Goal: Task Accomplishment & Management: Manage account settings

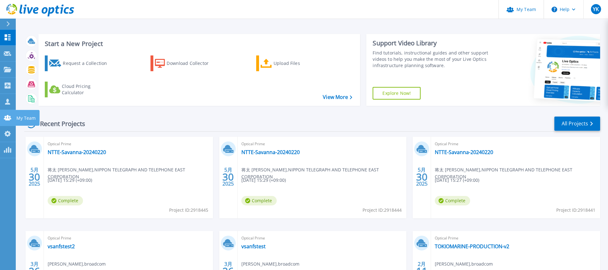
click at [8, 120] on icon at bounding box center [8, 117] width 8 height 5
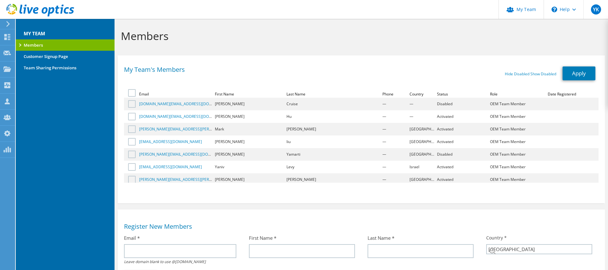
select select "110"
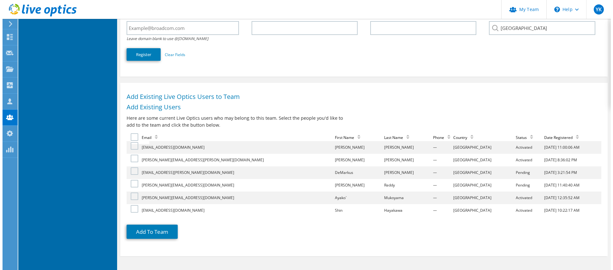
scroll to position [247, 0]
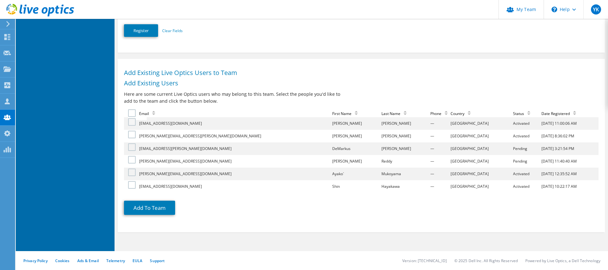
click at [132, 124] on label at bounding box center [132, 122] width 9 height 8
click at [0, 0] on input "checkbox" at bounding box center [0, 0] width 0 height 0
click at [131, 136] on label at bounding box center [132, 135] width 9 height 8
click at [0, 0] on input "checkbox" at bounding box center [0, 0] width 0 height 0
click at [131, 174] on label at bounding box center [132, 173] width 9 height 8
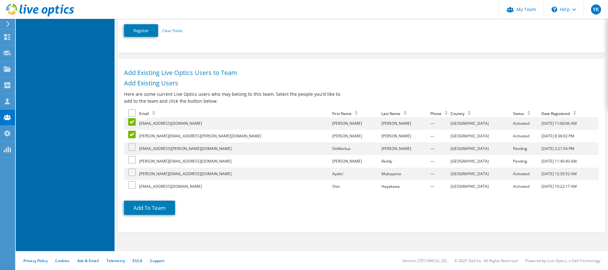
click at [0, 0] on input "checkbox" at bounding box center [0, 0] width 0 height 0
click at [131, 184] on label at bounding box center [132, 185] width 9 height 8
click at [0, 0] on input "checkbox" at bounding box center [0, 0] width 0 height 0
click at [153, 208] on button "Add To Team" at bounding box center [149, 208] width 51 height 14
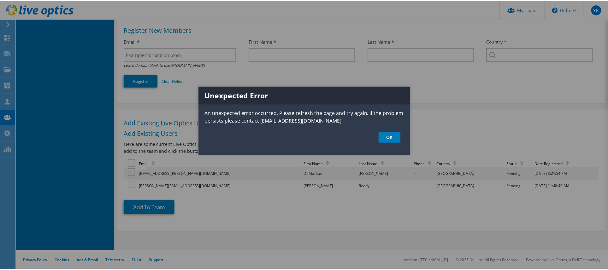
scroll to position [197, 0]
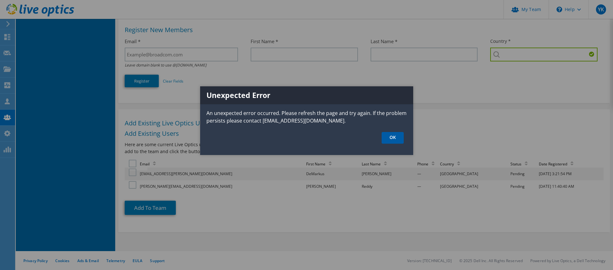
click at [393, 139] on link "OK" at bounding box center [393, 138] width 22 height 12
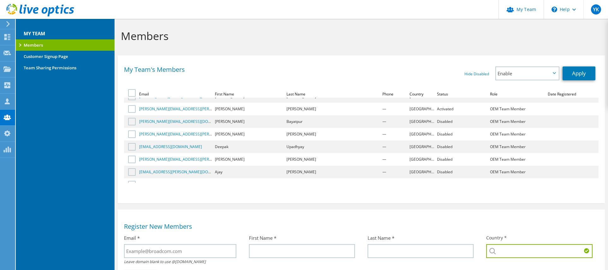
scroll to position [0, 0]
